Goal: Transaction & Acquisition: Book appointment/travel/reservation

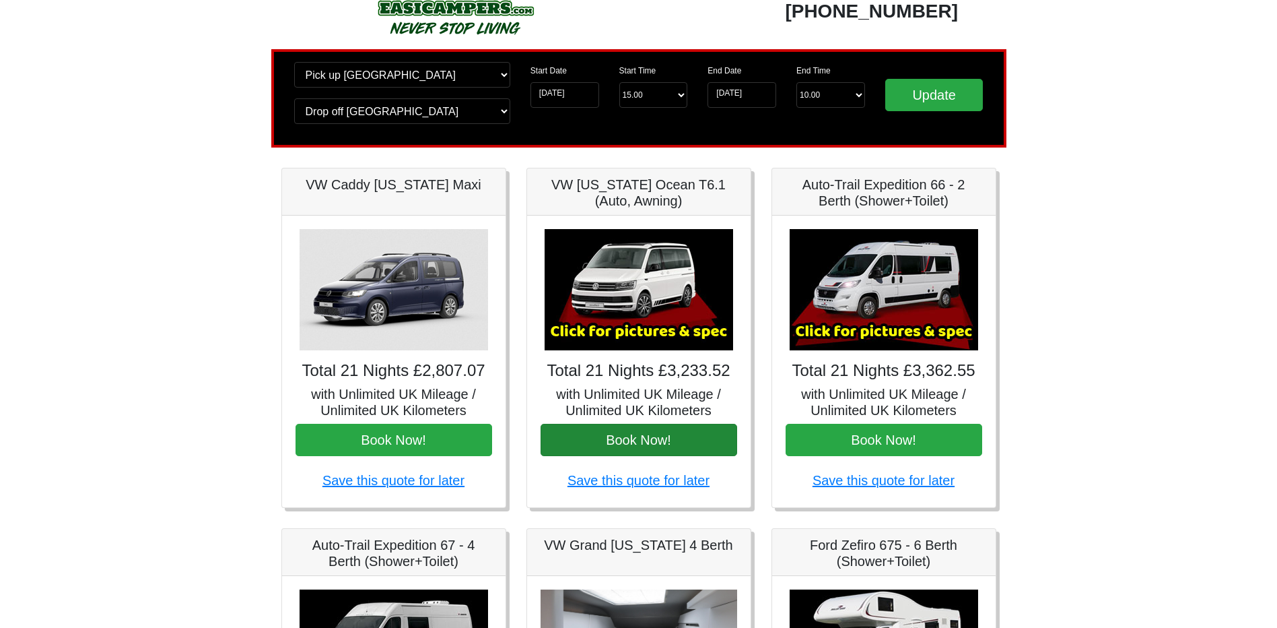
scroll to position [135, 0]
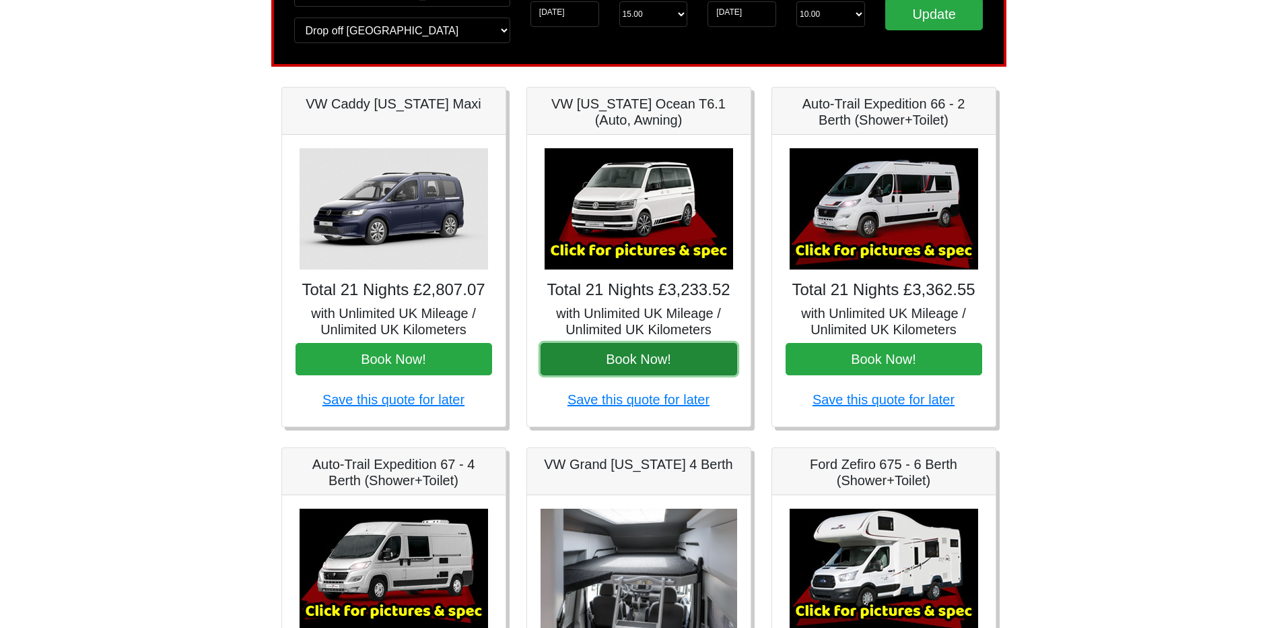
click at [627, 370] on button "Book Now!" at bounding box center [639, 359] width 197 height 32
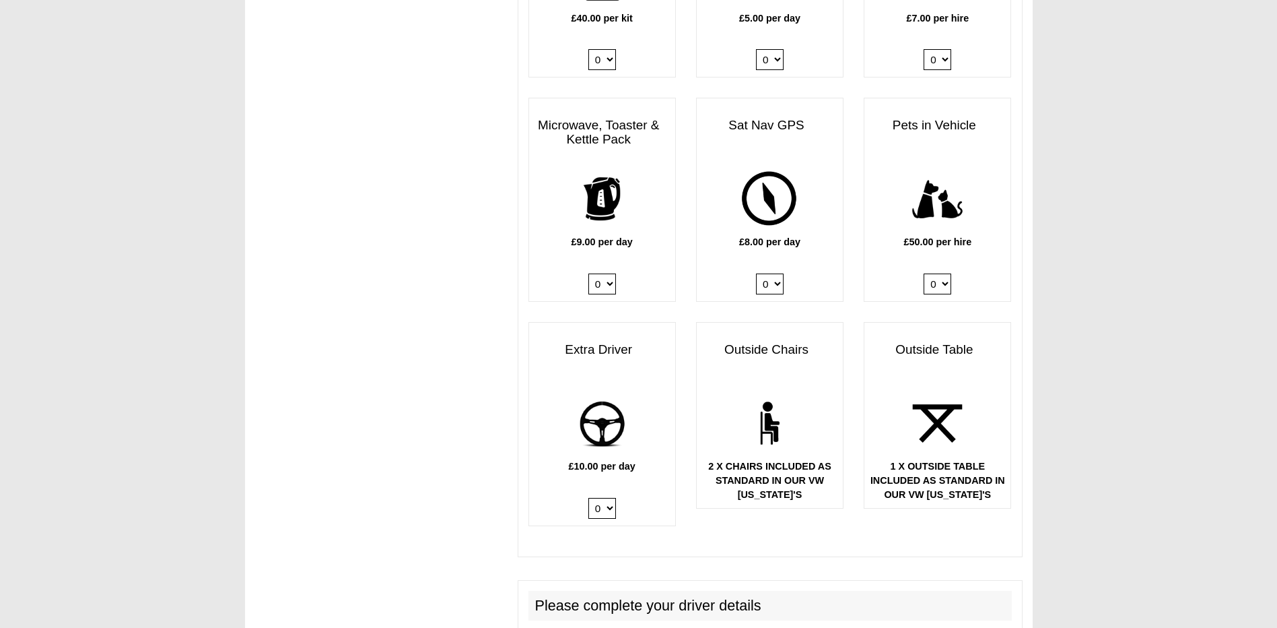
scroll to position [1549, 0]
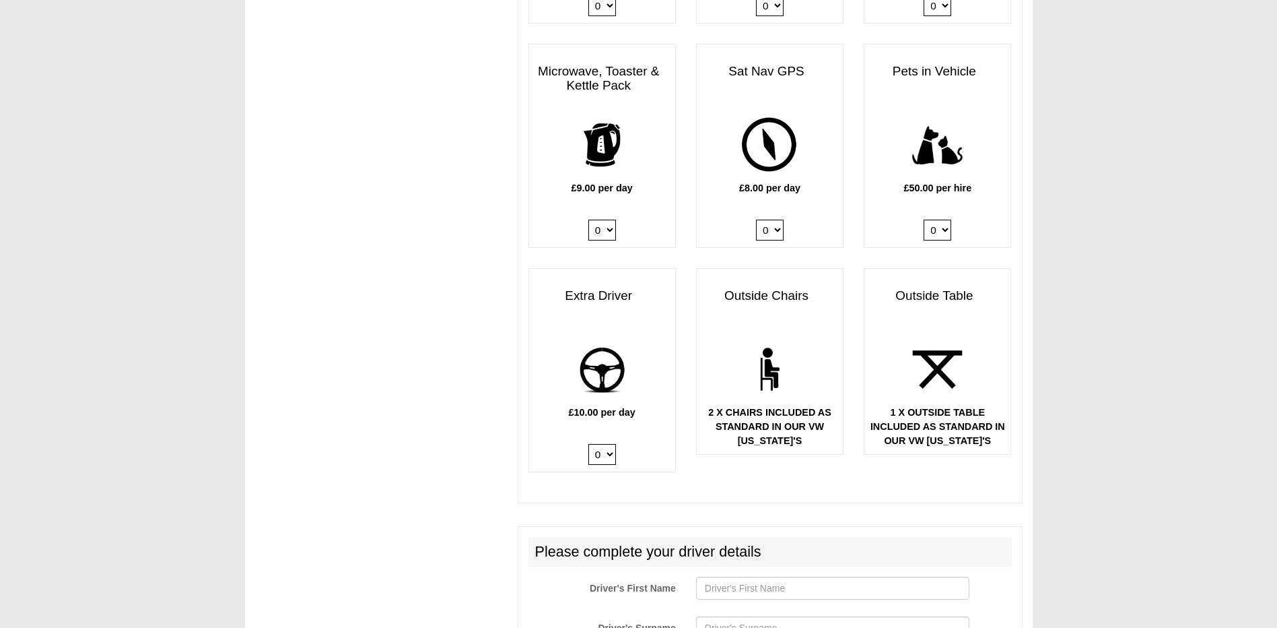
click at [938, 240] on select "0 1" at bounding box center [938, 230] width 28 height 21
select select "Pets in vehicle @ 50.00 GBP per hire"
click at [924, 222] on select "0 1" at bounding box center [938, 230] width 28 height 21
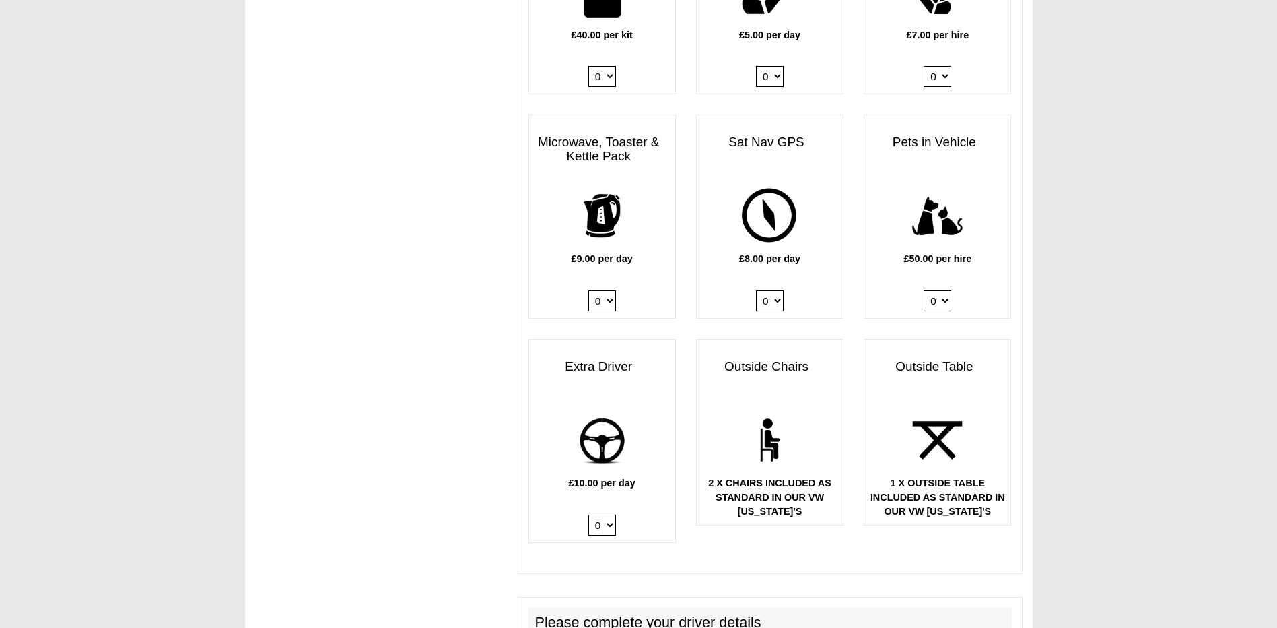
scroll to position [1481, 0]
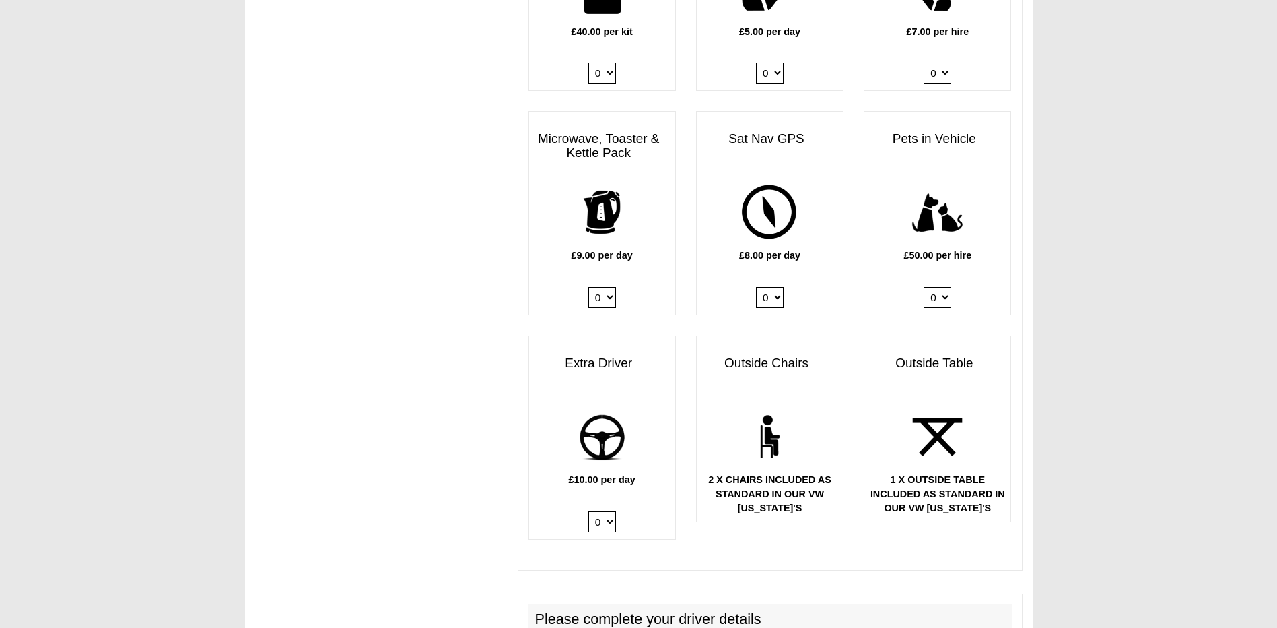
click at [610, 525] on select "0 1" at bounding box center [603, 521] width 28 height 21
select select "Extra Driver x QTY 1 @ 10.00 GBP per day."
click at [589, 514] on select "0 1" at bounding box center [603, 521] width 28 height 21
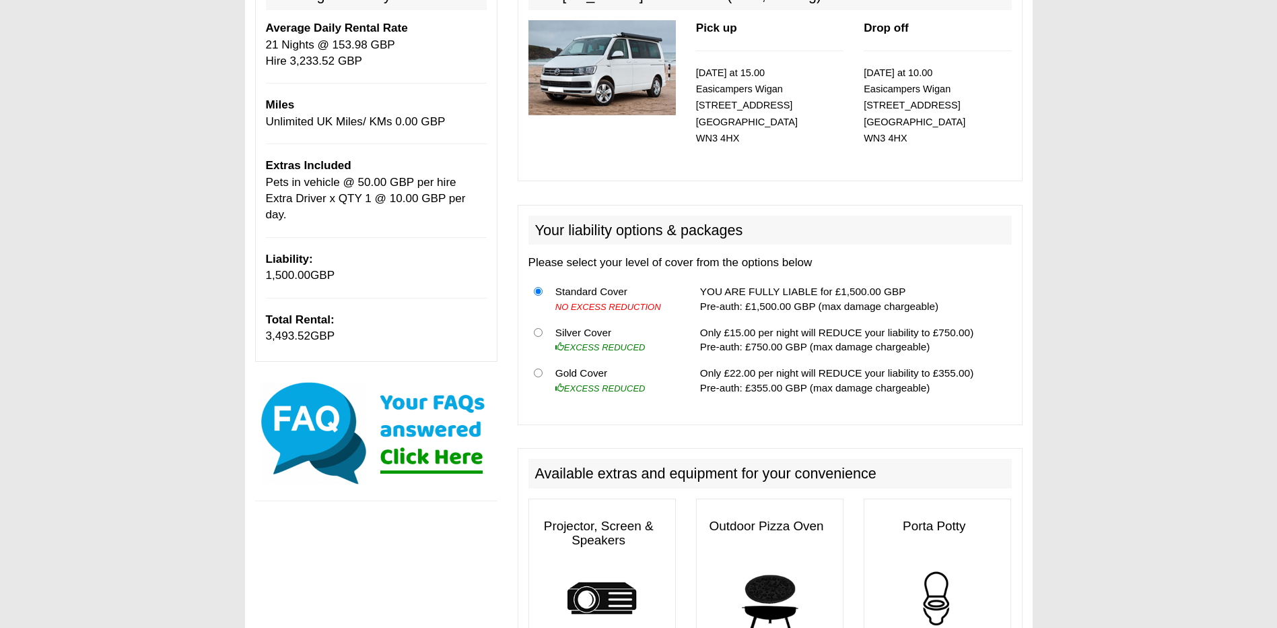
scroll to position [0, 0]
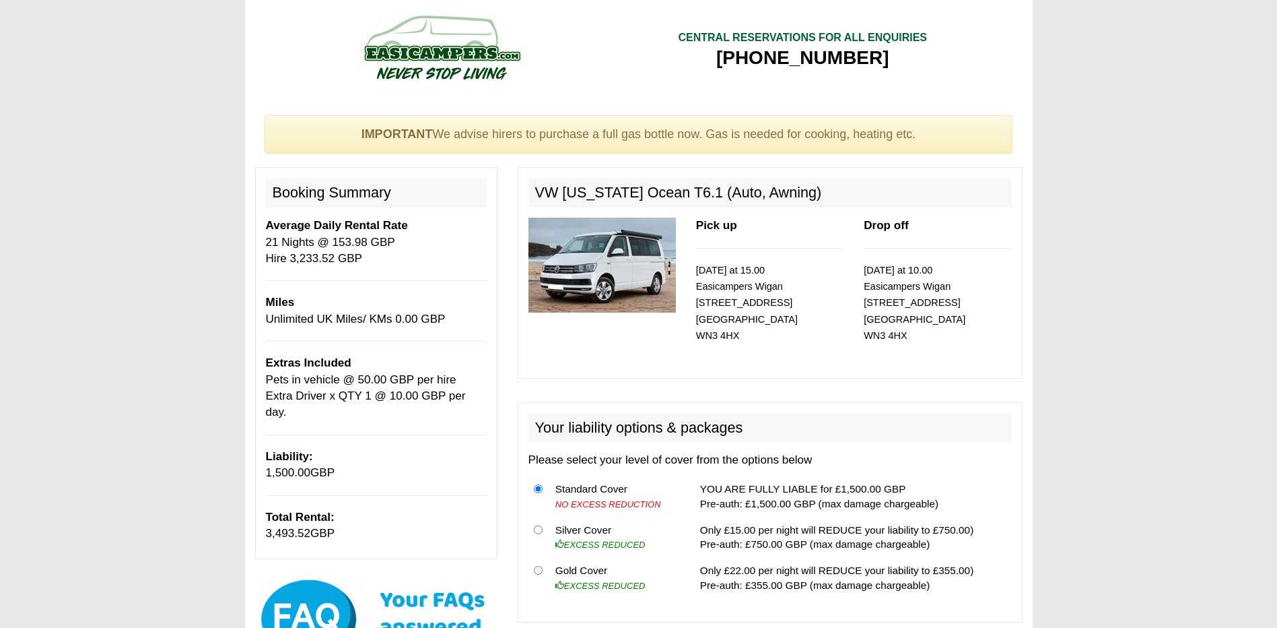
drag, startPoint x: 389, startPoint y: 252, endPoint x: 255, endPoint y: 182, distance: 150.9
click at [255, 182] on div "Booking Summary Average Daily Rental Rate 21 Nights @ 153.98 GBP Hire 3,233.52 …" at bounding box center [376, 363] width 242 height 392
drag, startPoint x: 255, startPoint y: 182, endPoint x: 294, endPoint y: 242, distance: 71.5
copy div "Booking Summary Average Daily Rental Rate 21 Nights @ 153.98 GBP Hire 3,233.52 …"
